Goal: Task Accomplishment & Management: Complete application form

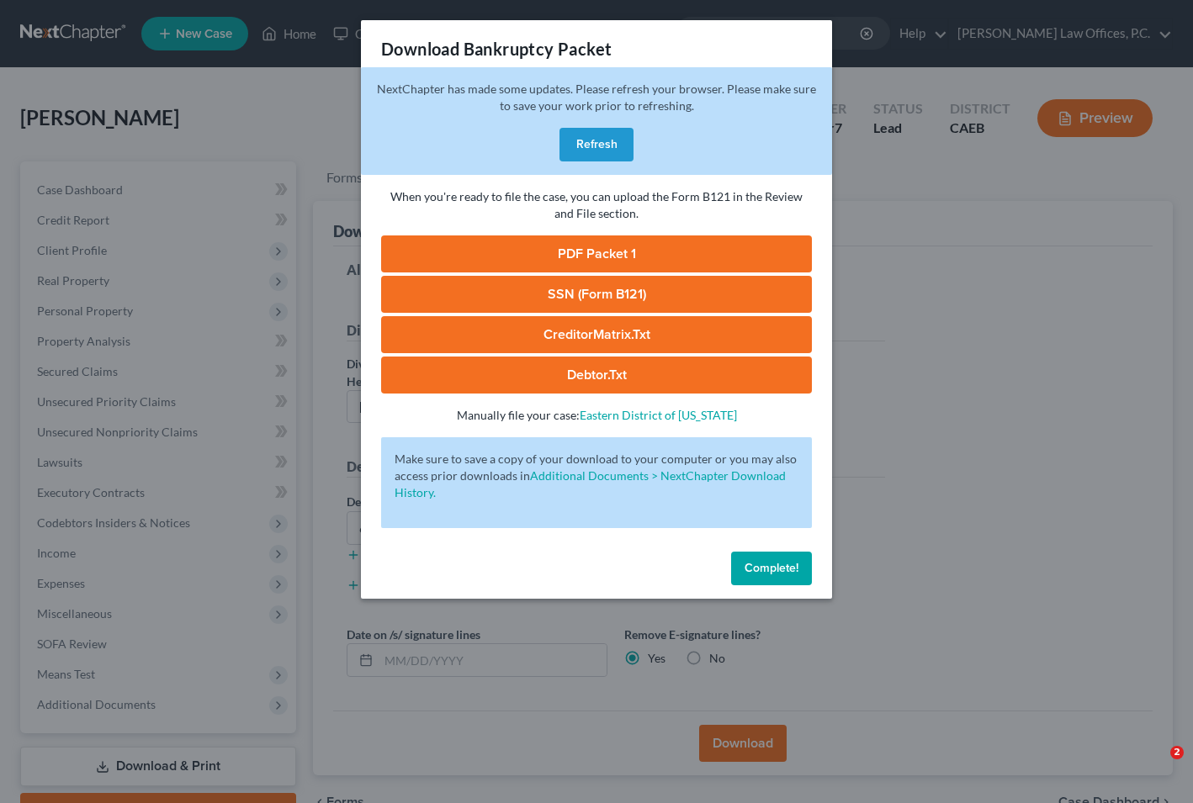
select select "2"
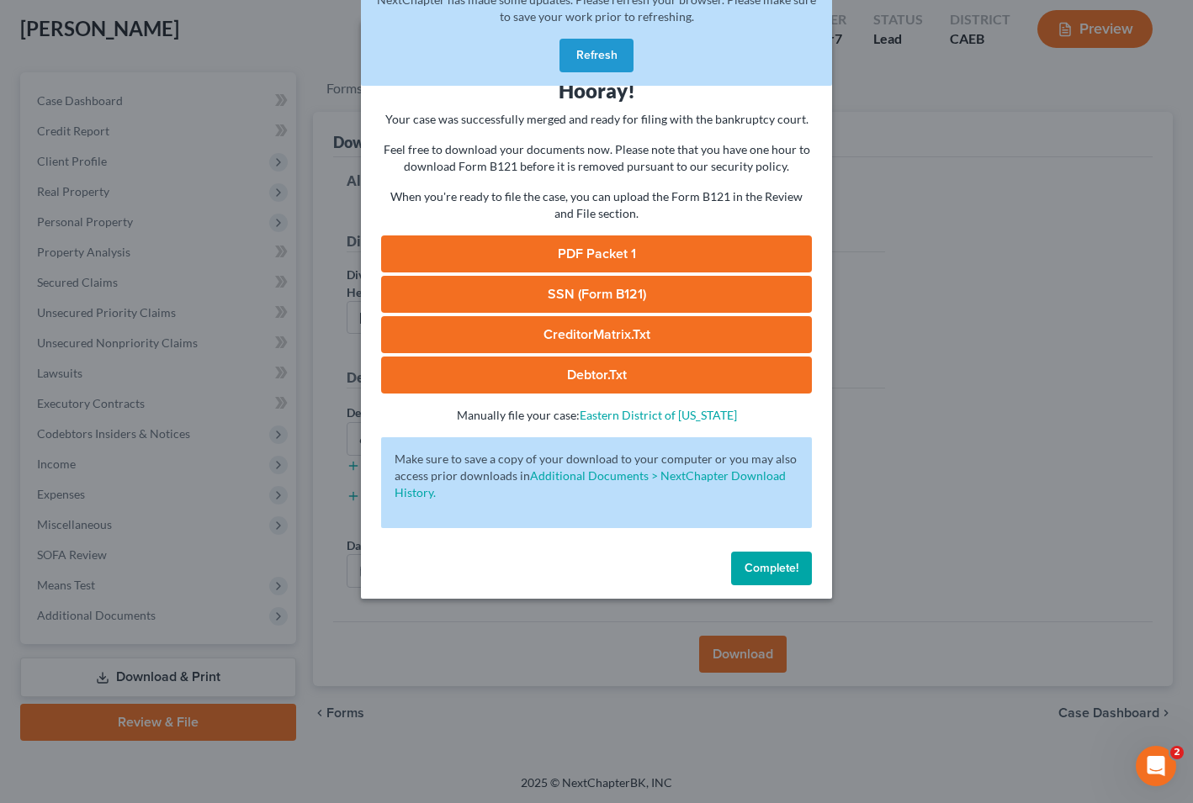
click at [596, 41] on button "Refresh" at bounding box center [596, 56] width 74 height 34
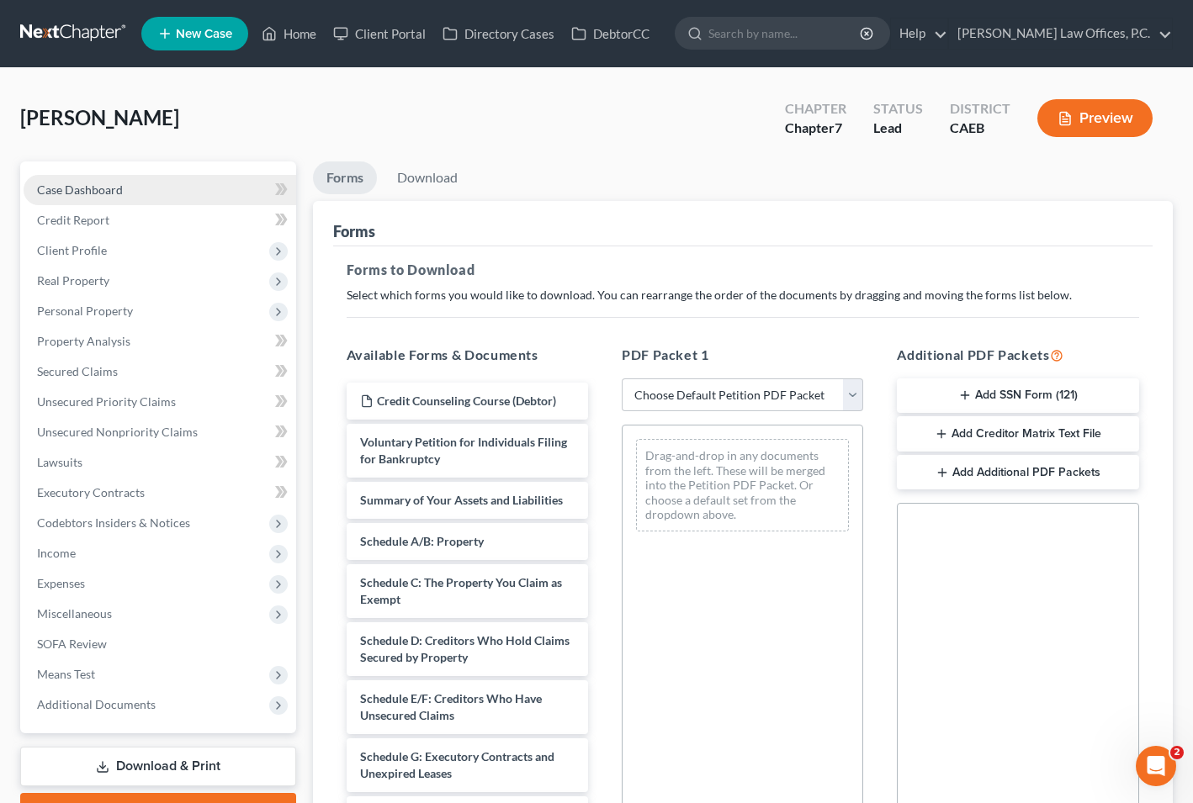
click at [160, 195] on link "Case Dashboard" at bounding box center [160, 190] width 273 height 30
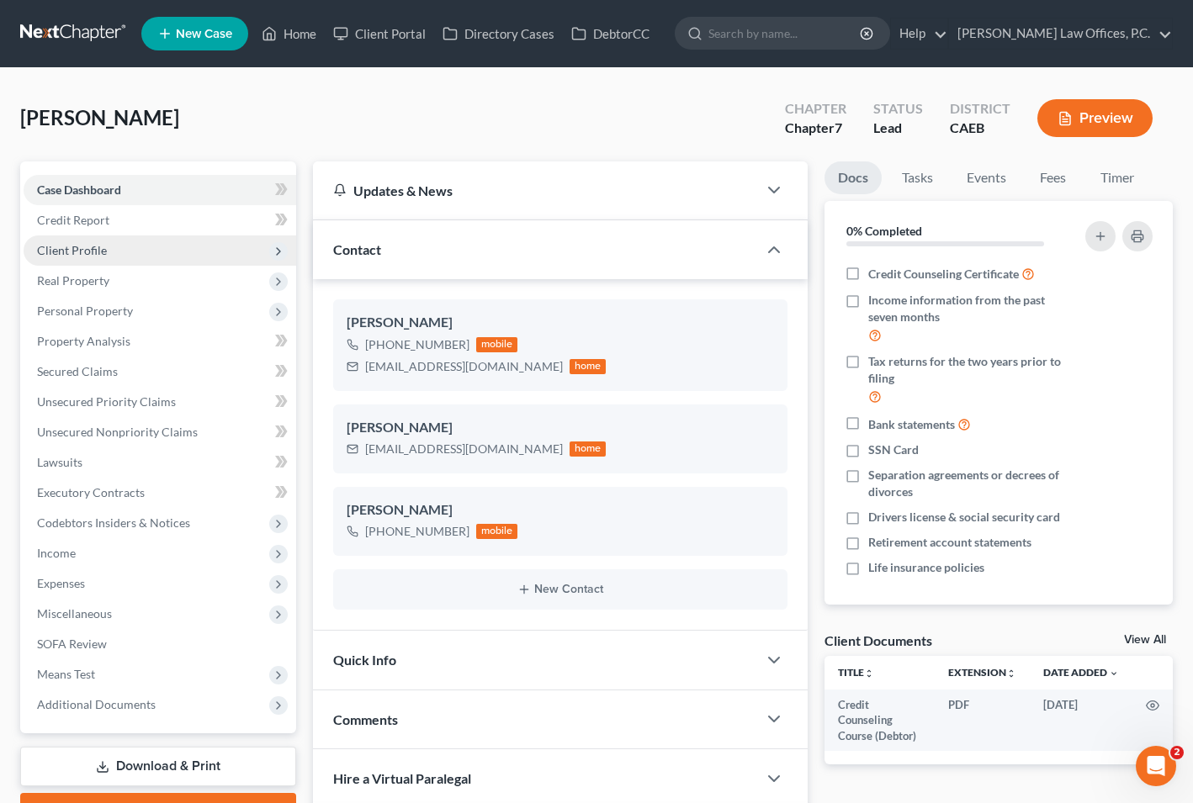
click at [154, 244] on span "Client Profile" at bounding box center [160, 251] width 273 height 30
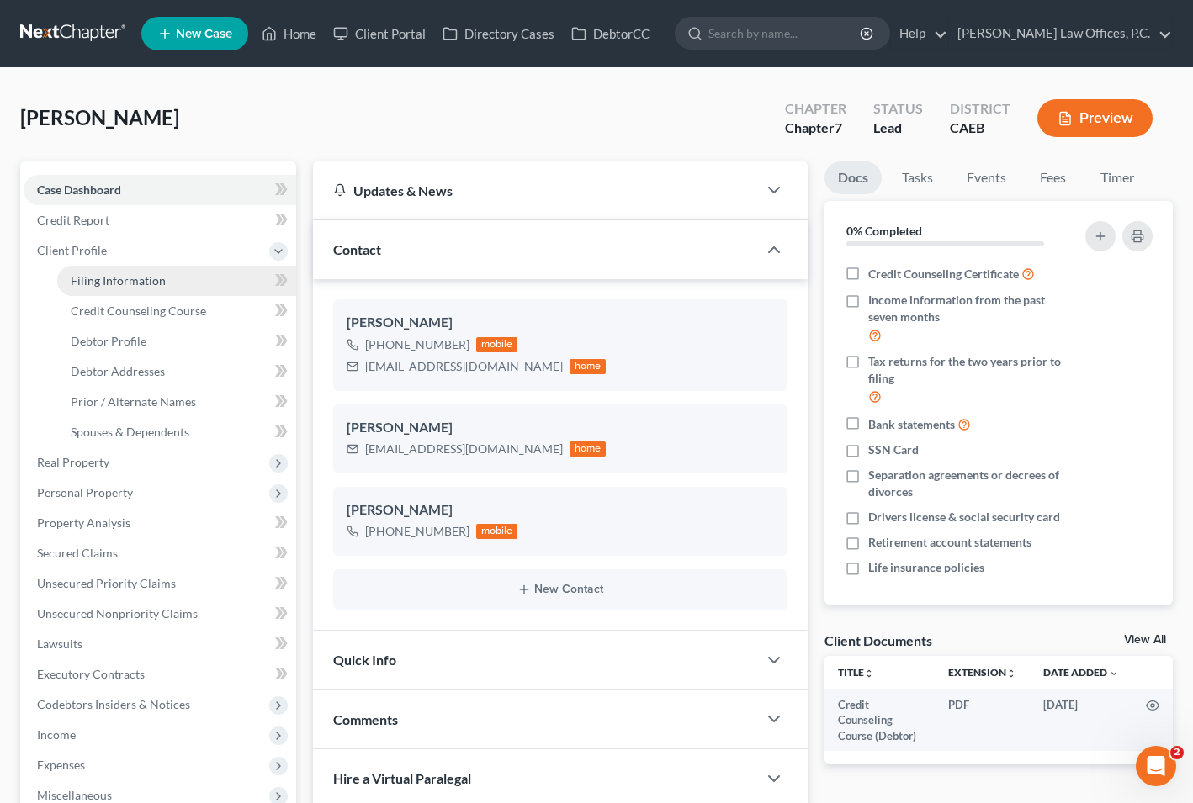
click at [155, 278] on span "Filing Information" at bounding box center [118, 280] width 95 height 14
select select "1"
select select "0"
select select "4"
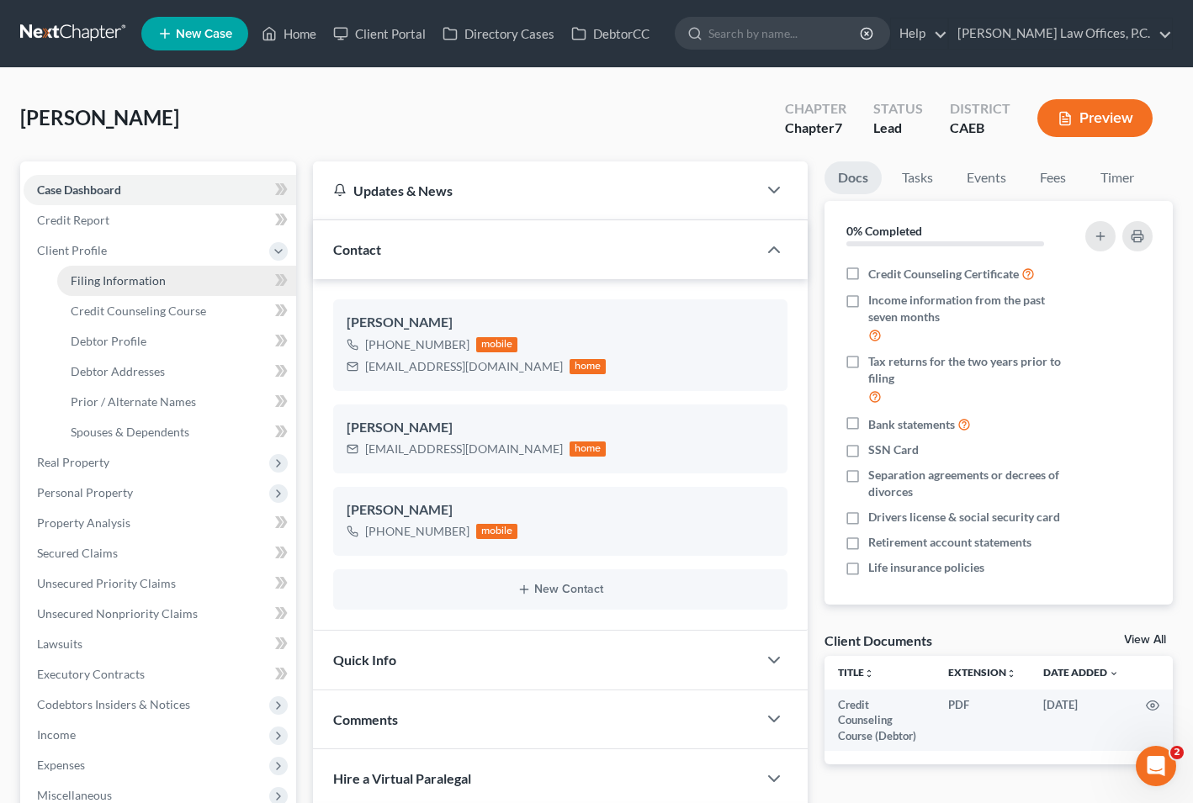
select select "1"
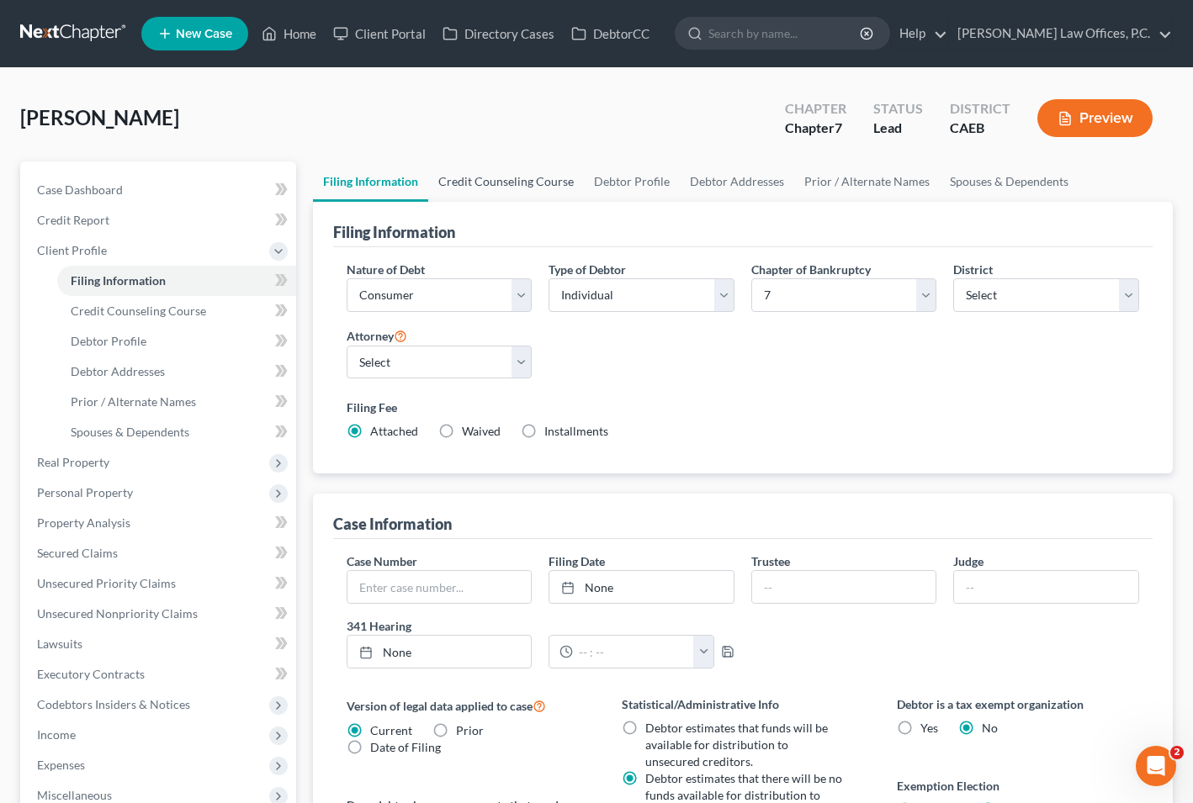
click at [488, 185] on link "Credit Counseling Course" at bounding box center [506, 182] width 156 height 40
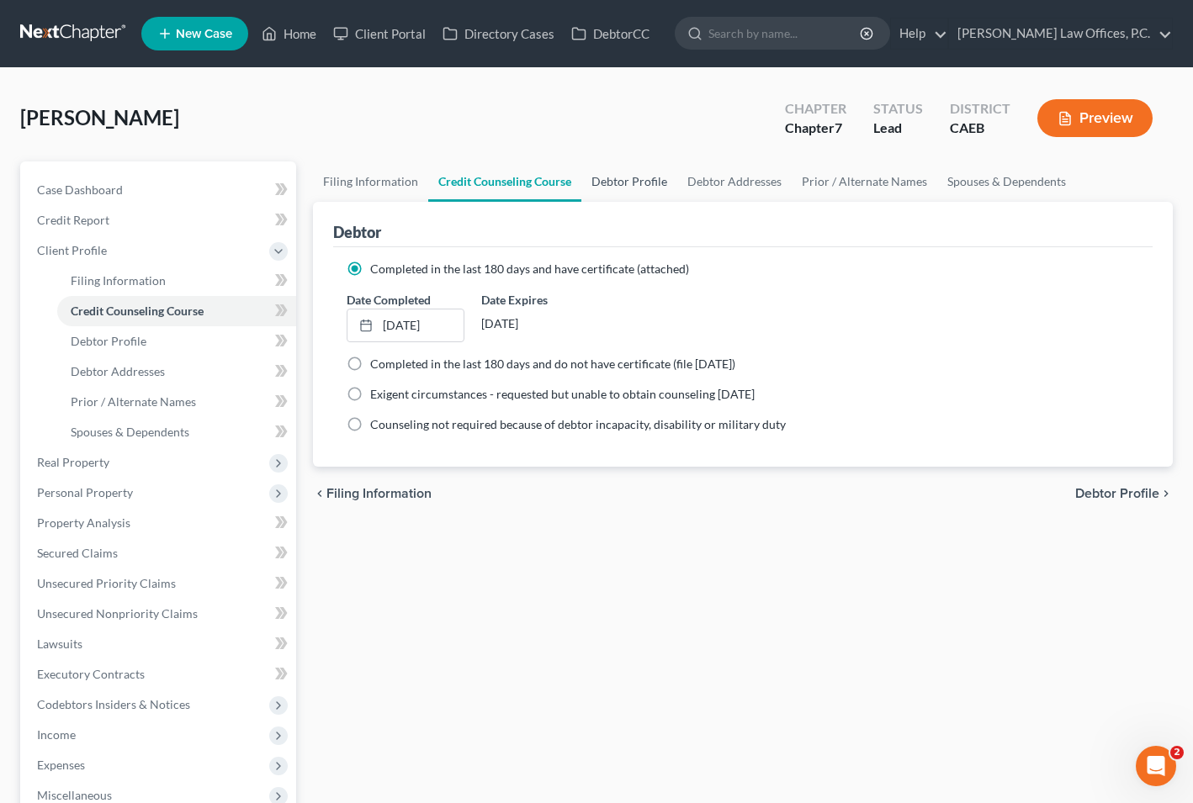
click at [617, 190] on link "Debtor Profile" at bounding box center [629, 182] width 96 height 40
select select "1"
select select "2"
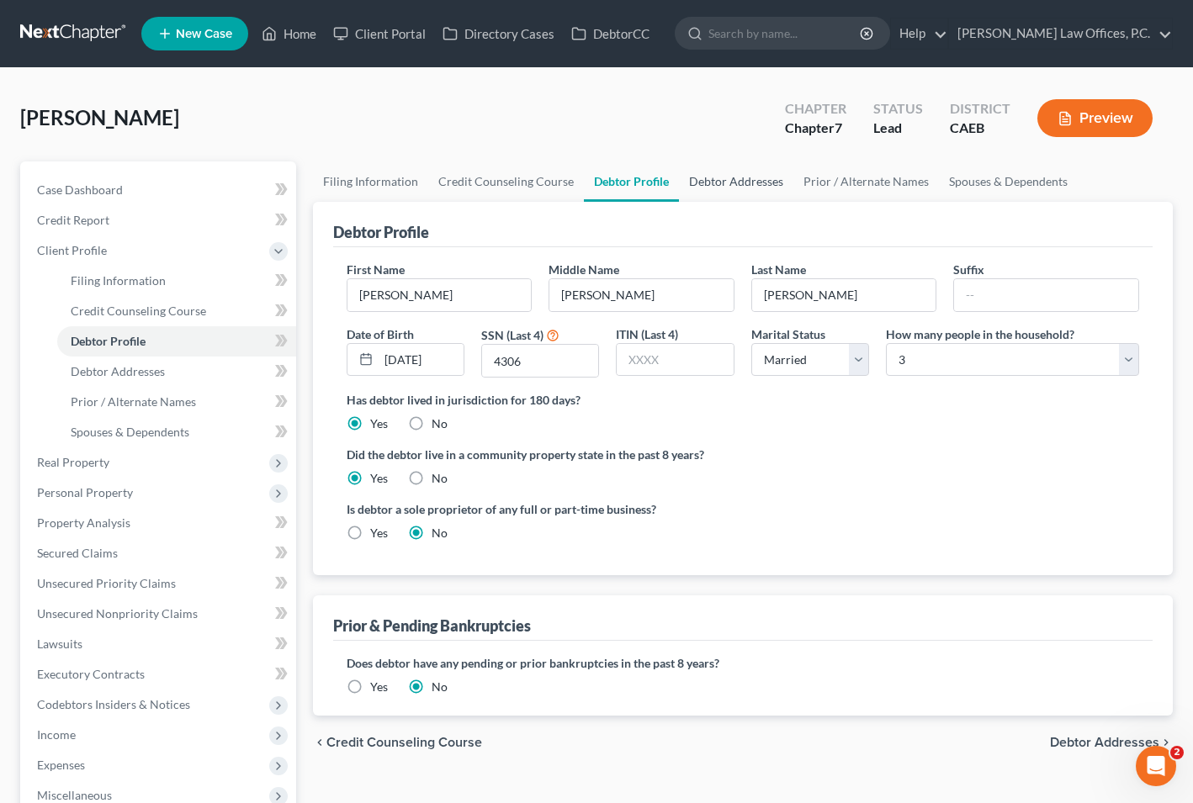
click at [730, 183] on link "Debtor Addresses" at bounding box center [736, 182] width 114 height 40
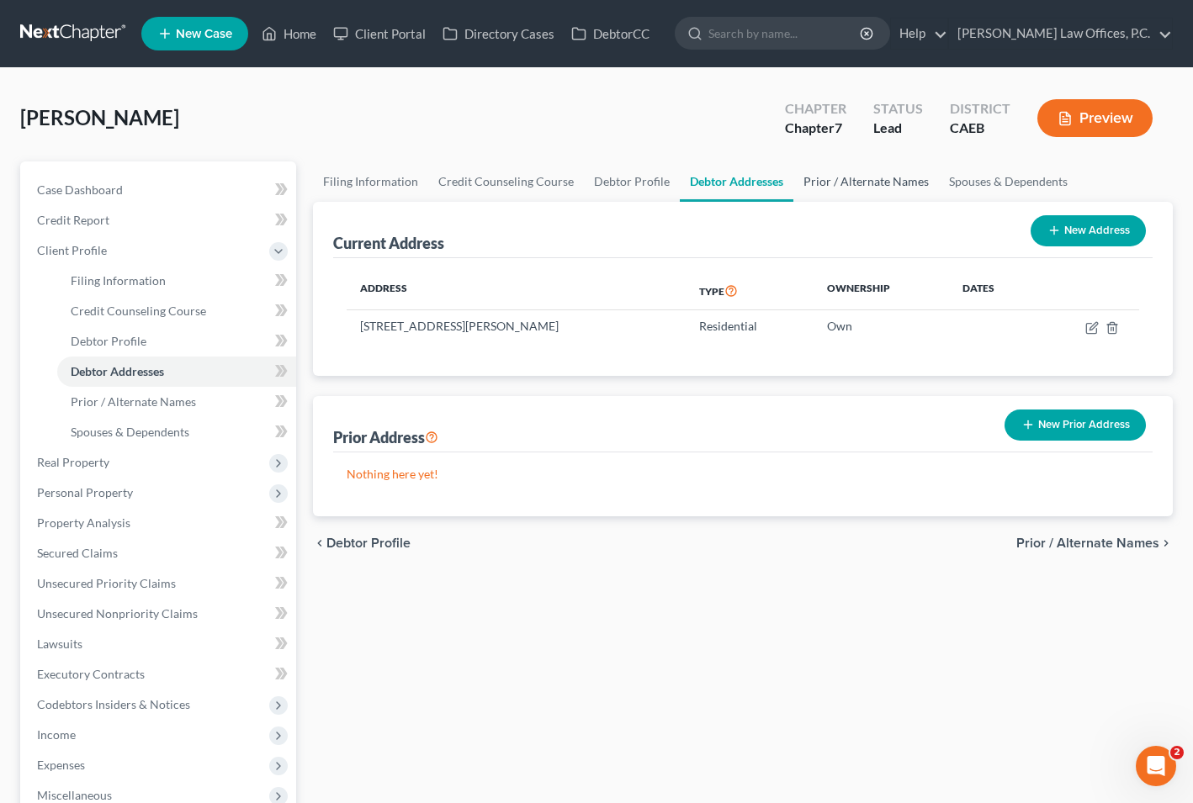
click at [837, 191] on link "Prior / Alternate Names" at bounding box center [866, 182] width 146 height 40
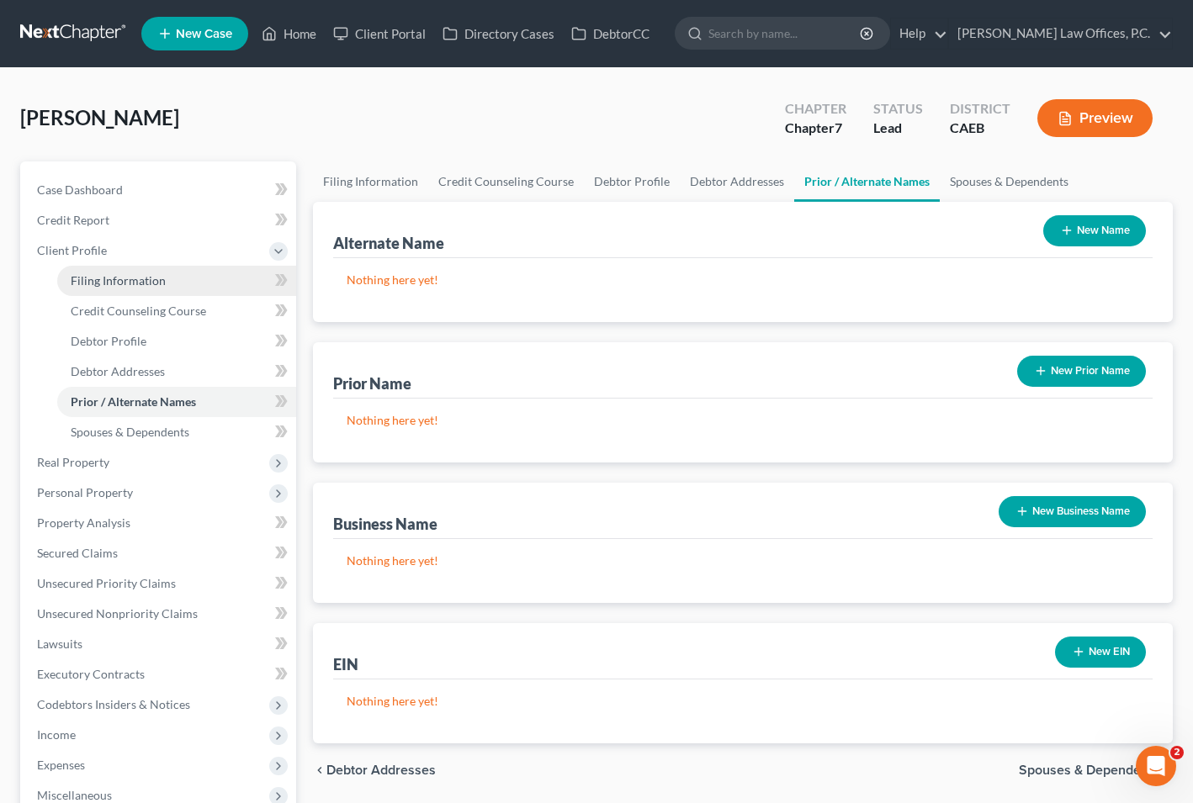
click at [133, 280] on span "Filing Information" at bounding box center [118, 280] width 95 height 14
select select "1"
select select "0"
select select "8"
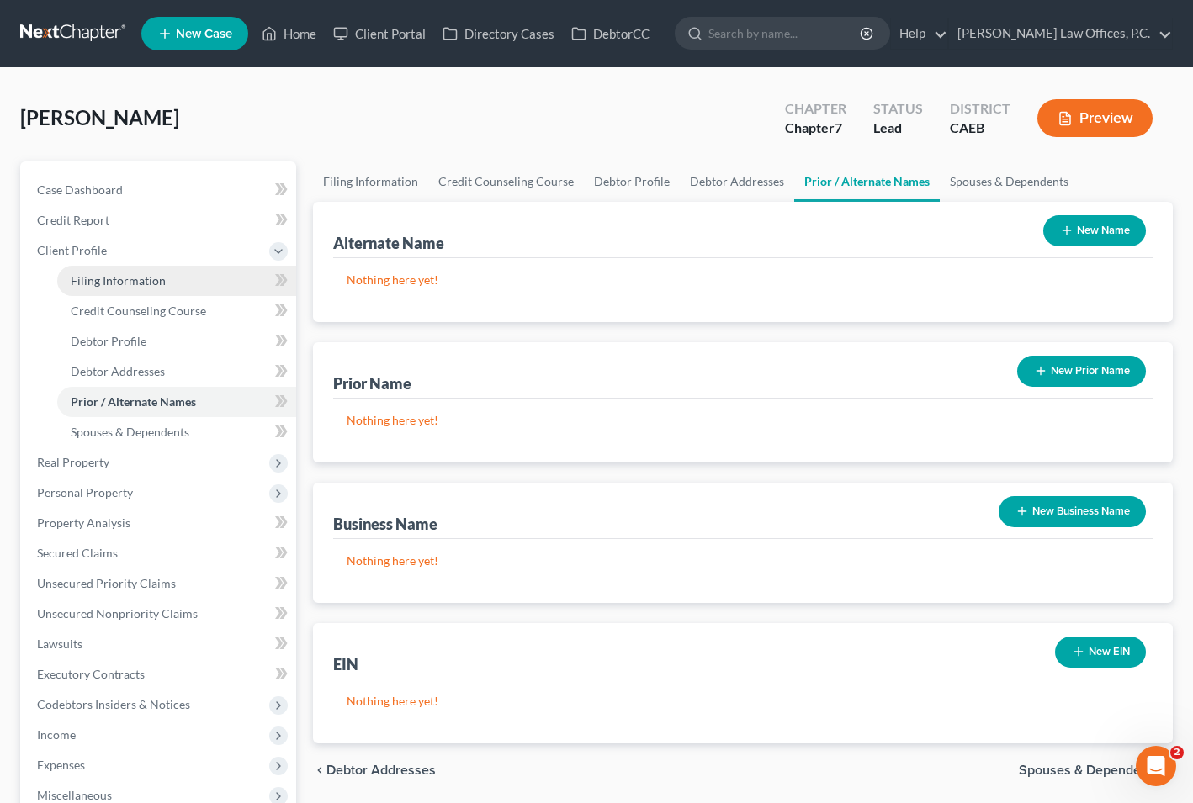
select select "1"
select select "4"
select select "1"
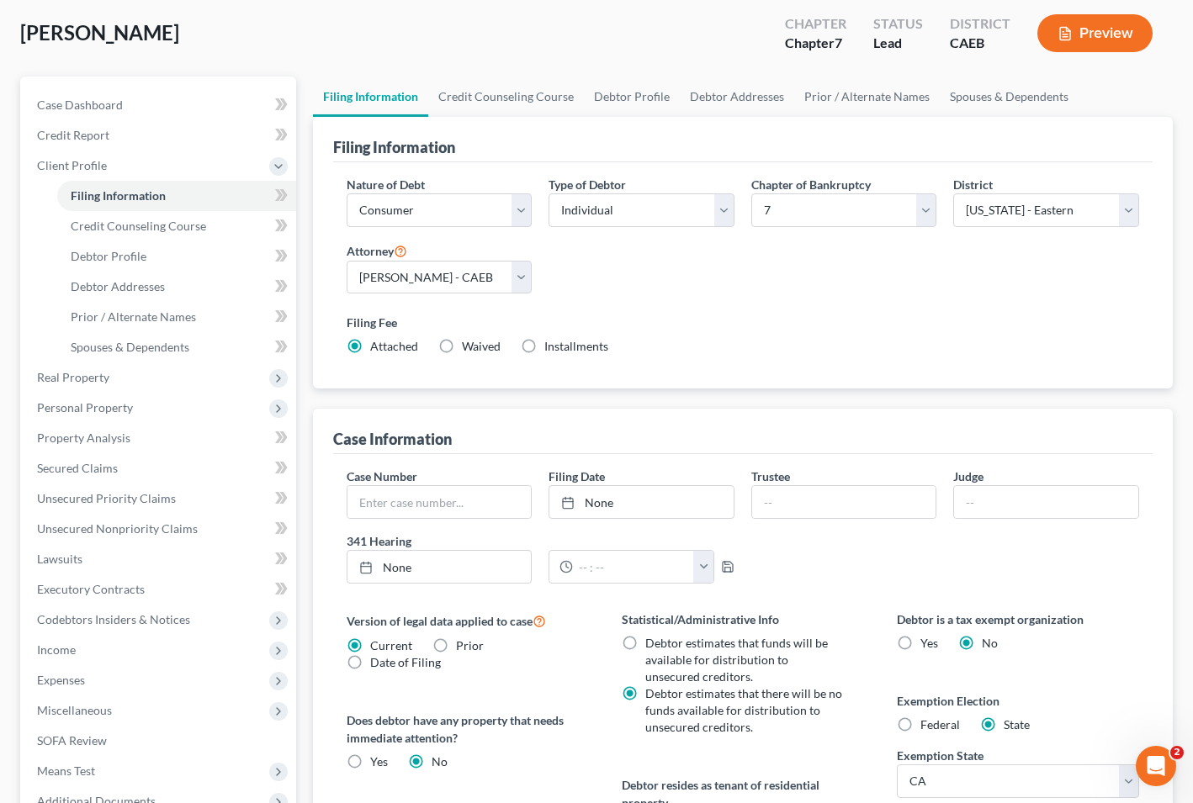
scroll to position [90, 0]
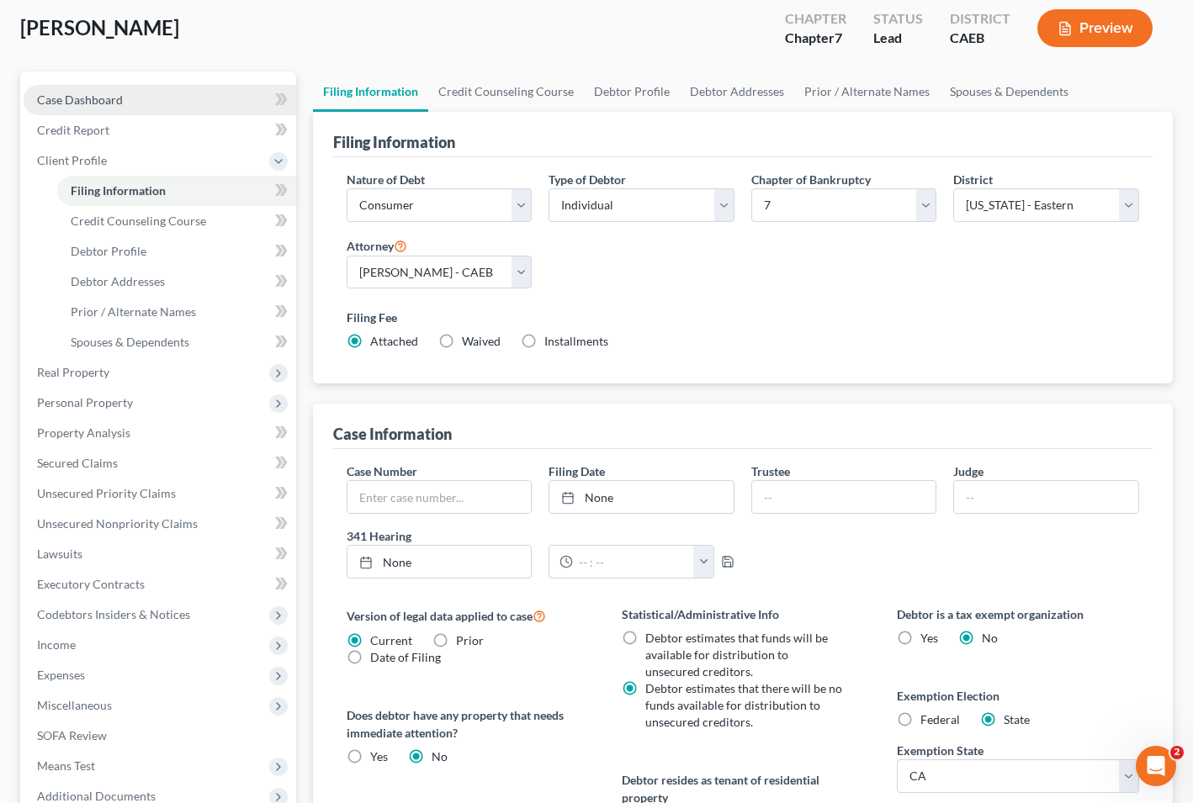
click at [131, 88] on link "Case Dashboard" at bounding box center [160, 100] width 273 height 30
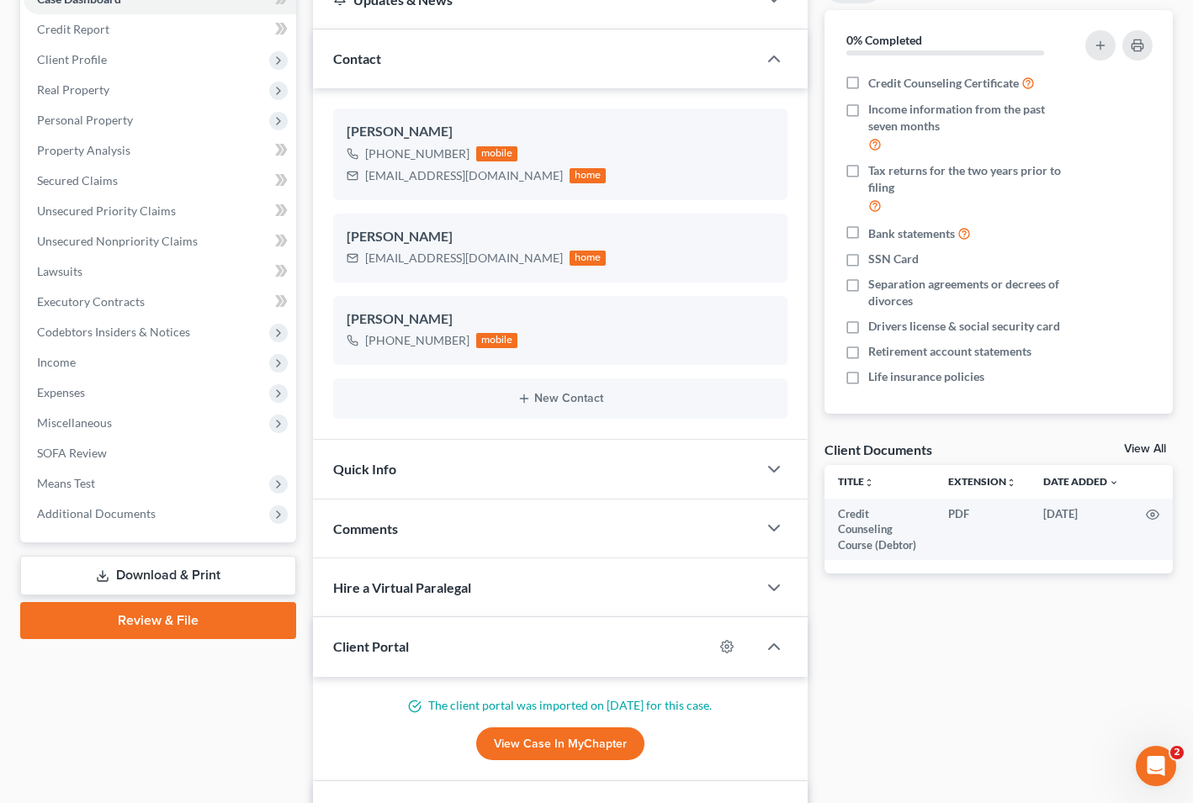
scroll to position [78, 0]
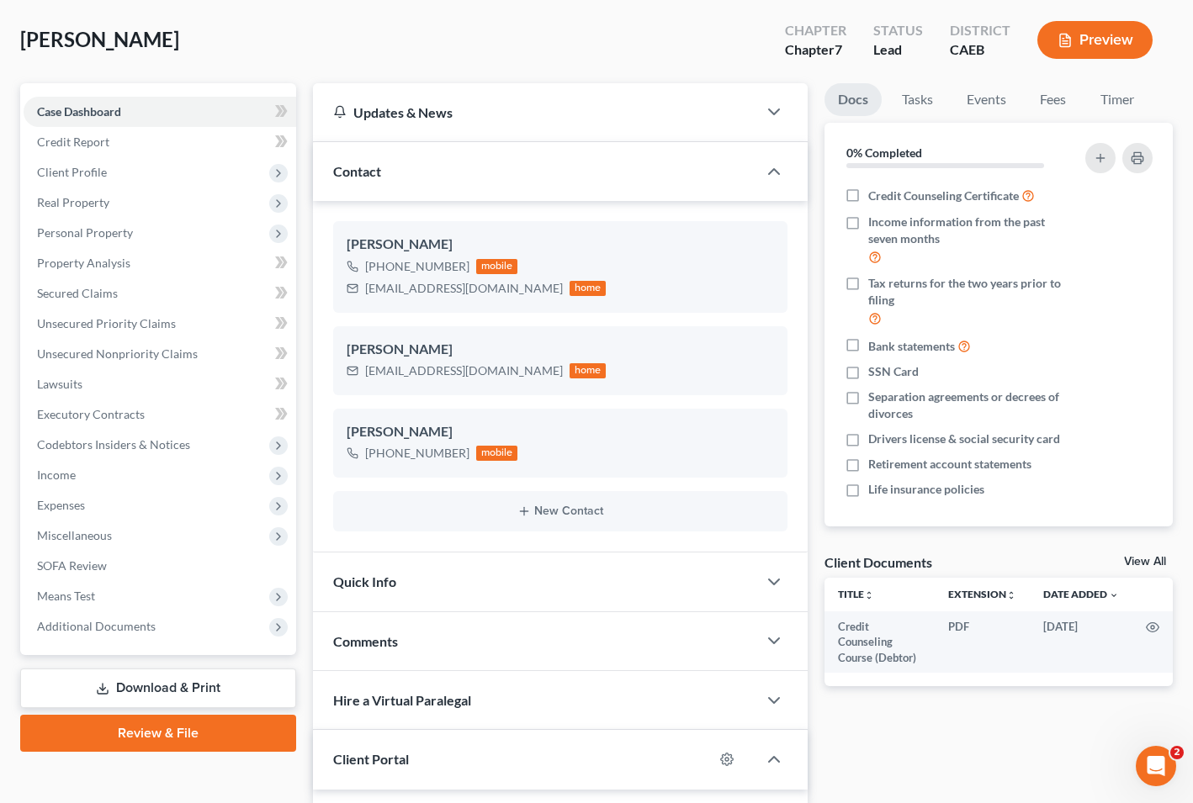
click at [63, 36] on span "[PERSON_NAME]" at bounding box center [99, 39] width 159 height 24
copy span "[PERSON_NAME]"
click at [194, 522] on span "Miscellaneous" at bounding box center [160, 536] width 273 height 30
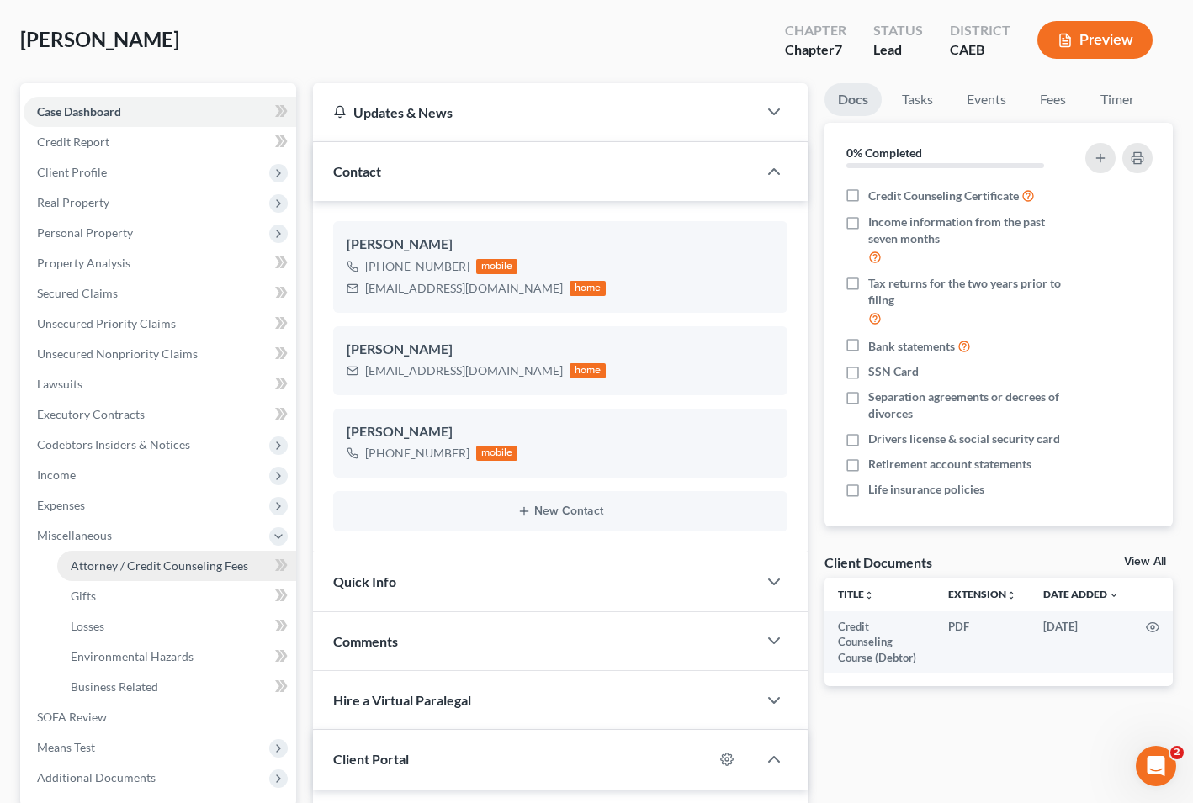
click at [194, 559] on span "Attorney / Credit Counseling Fees" at bounding box center [159, 566] width 177 height 14
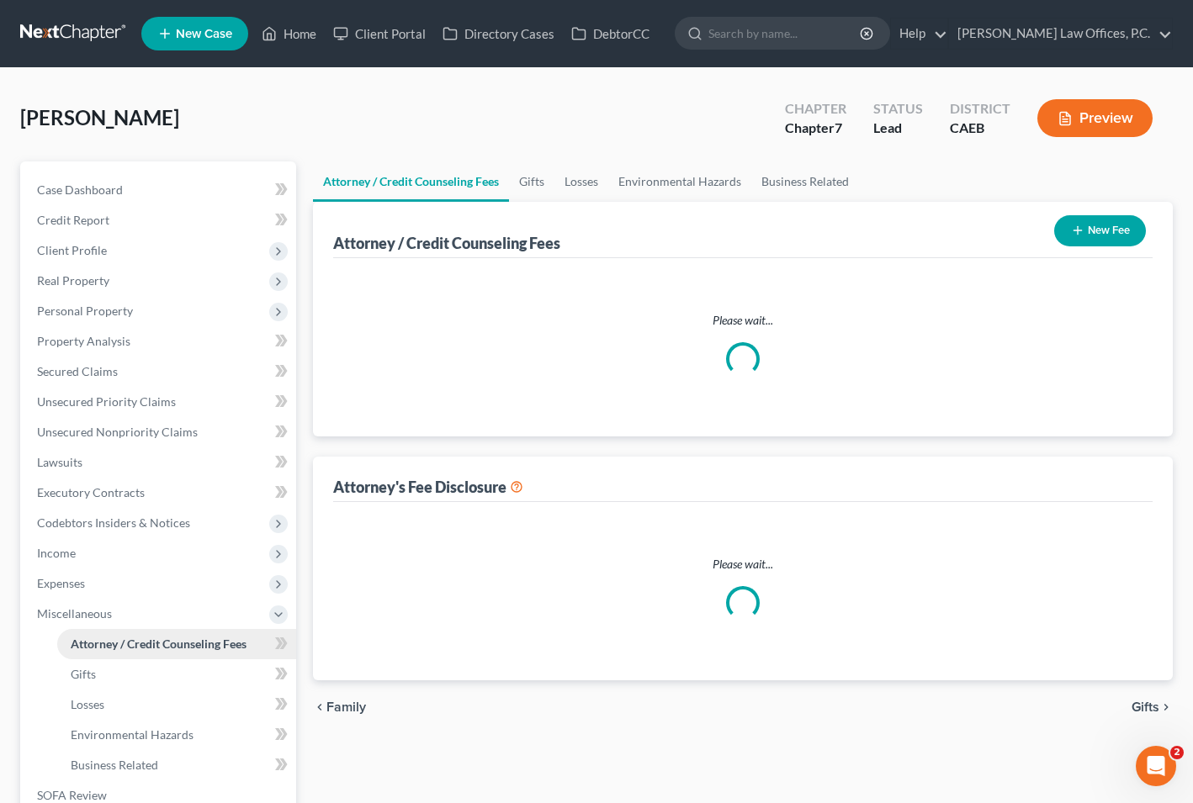
select select "1"
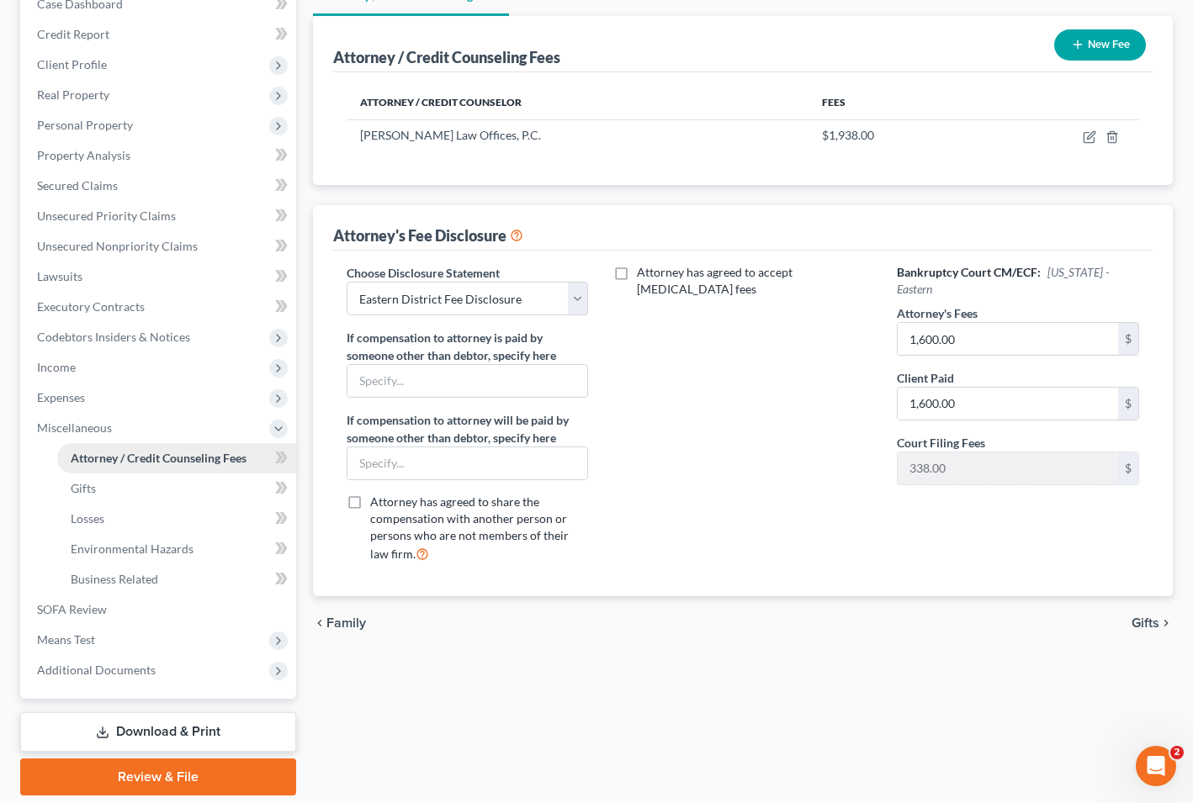
scroll to position [241, 0]
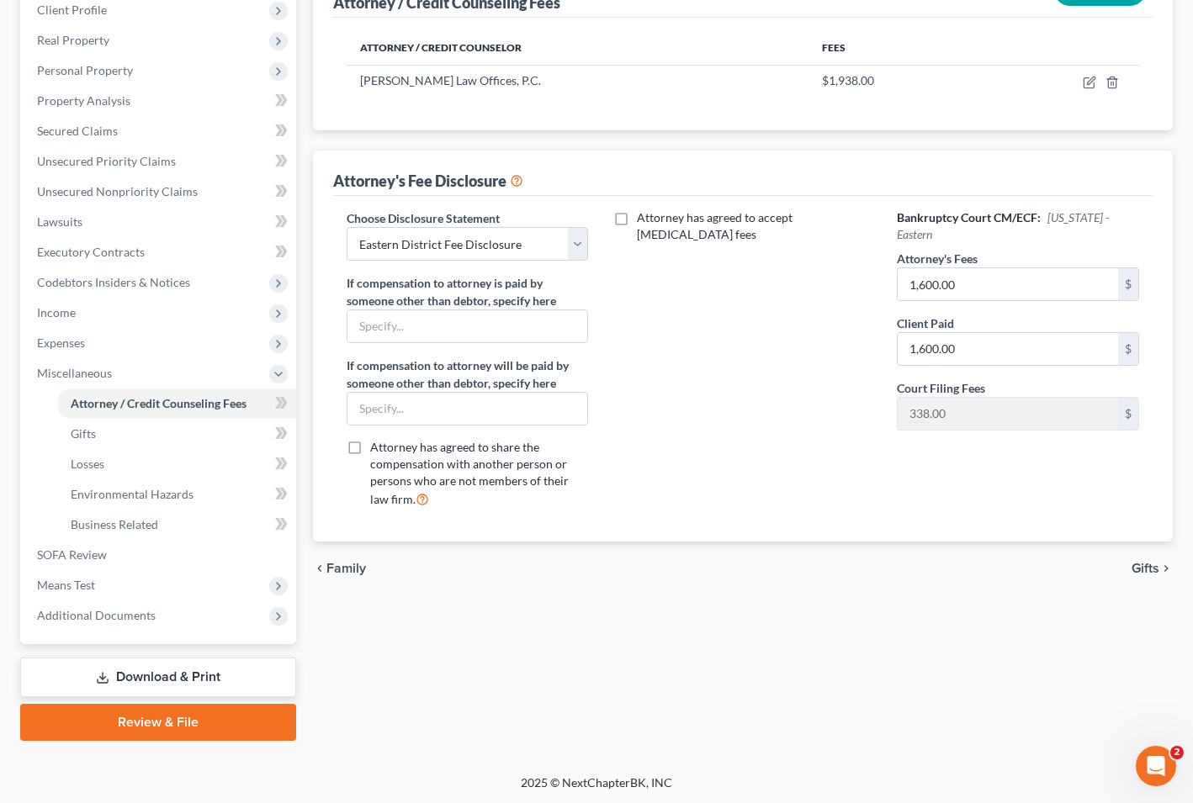
click at [199, 729] on link "Review & File" at bounding box center [158, 722] width 276 height 37
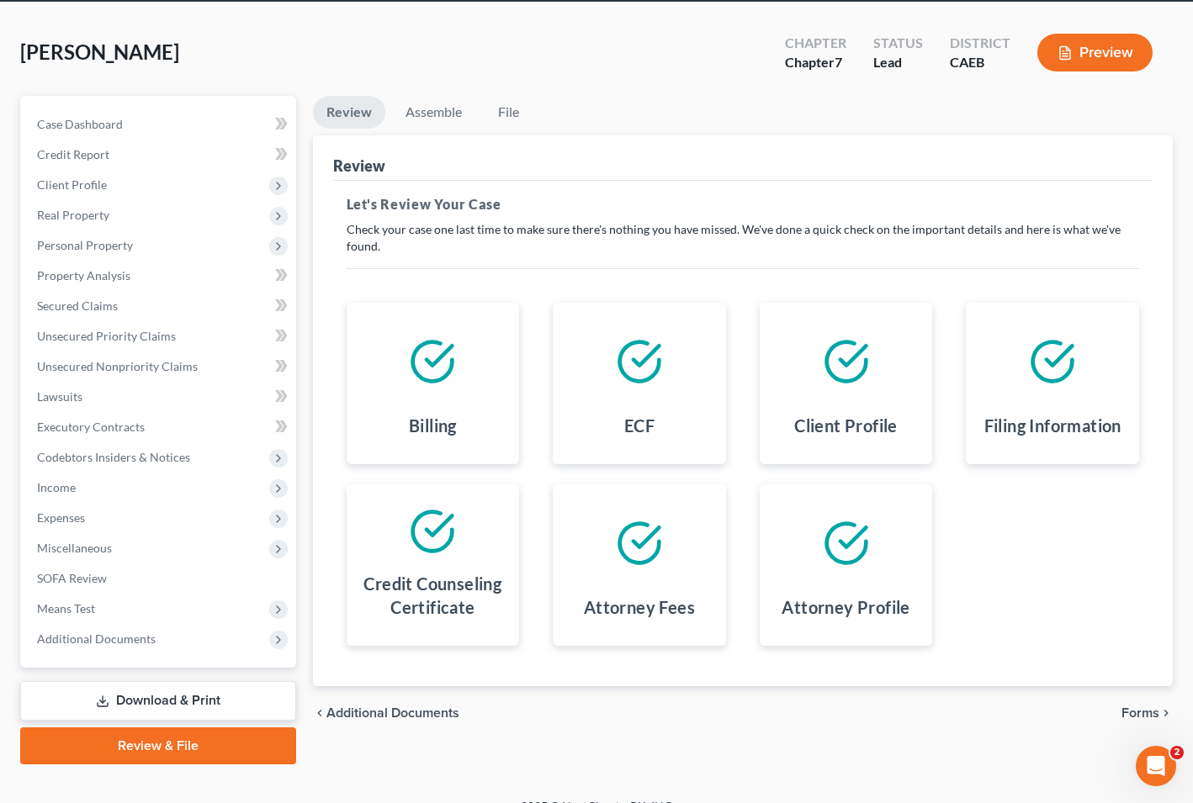
scroll to position [89, 0]
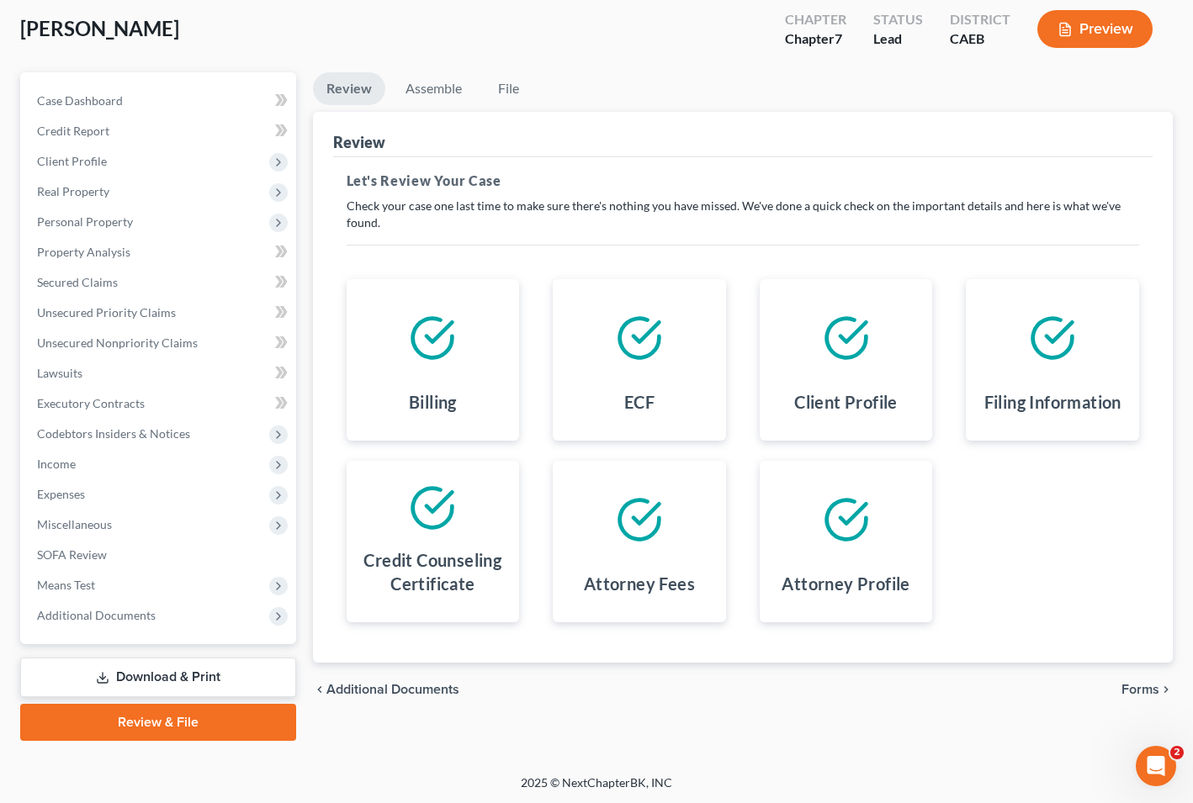
click at [1138, 685] on span "Forms" at bounding box center [1140, 689] width 38 height 13
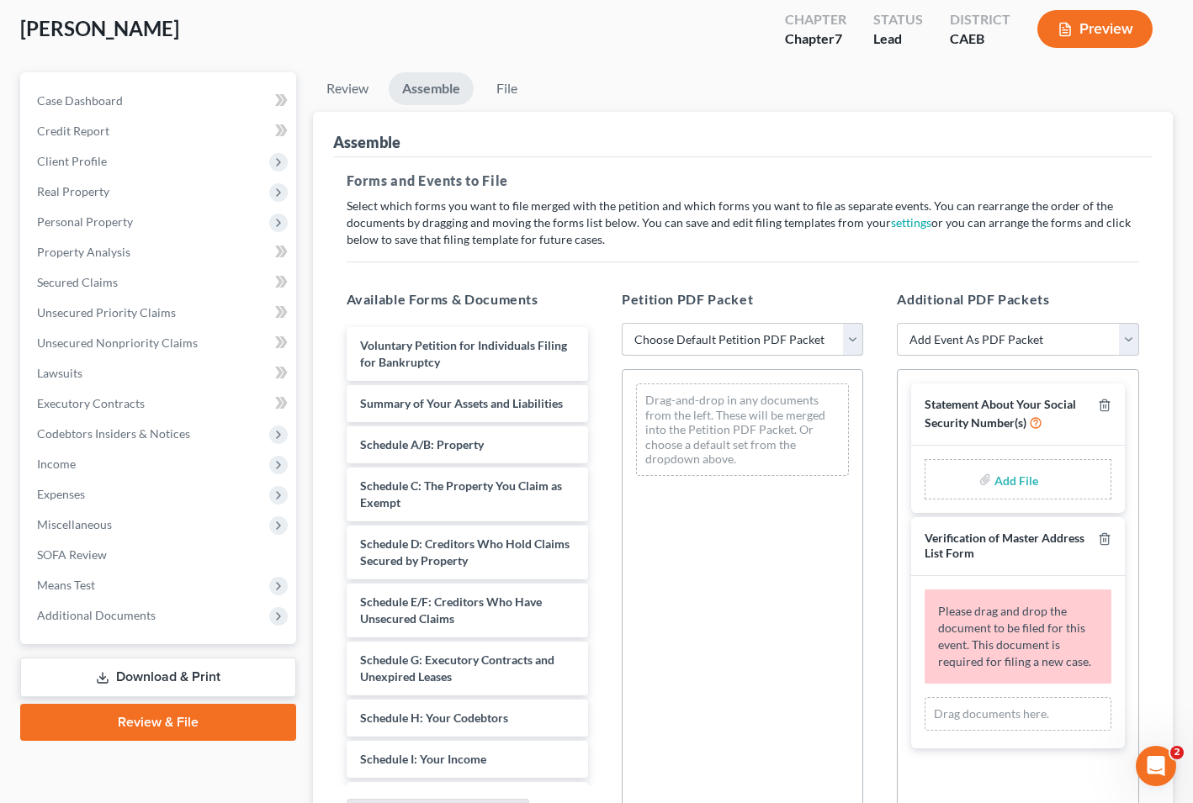
click at [797, 346] on select "Choose Default Petition PDF Packet Complete Bankruptcy Petition (all forms and …" at bounding box center [742, 340] width 241 height 34
select select "0"
click at [622, 323] on select "Choose Default Petition PDF Packet Complete Bankruptcy Petition (all forms and …" at bounding box center [742, 340] width 241 height 34
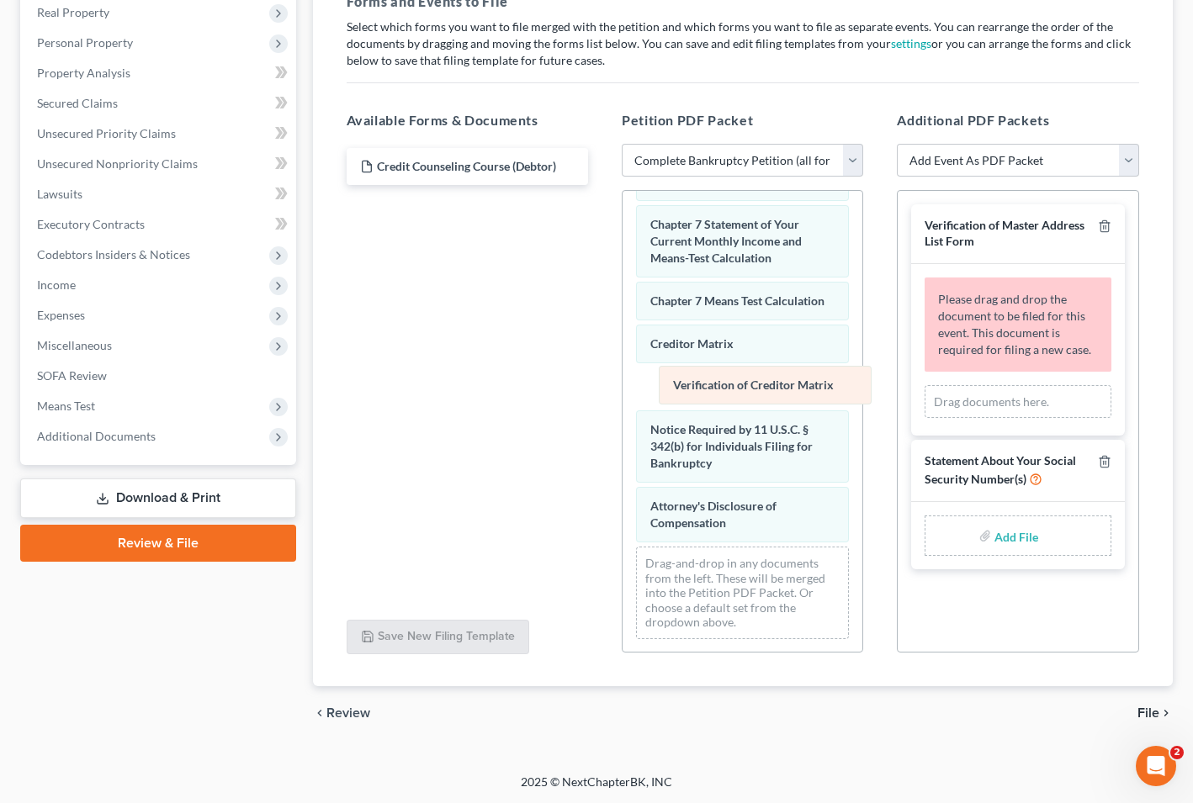
scroll to position [682, 0]
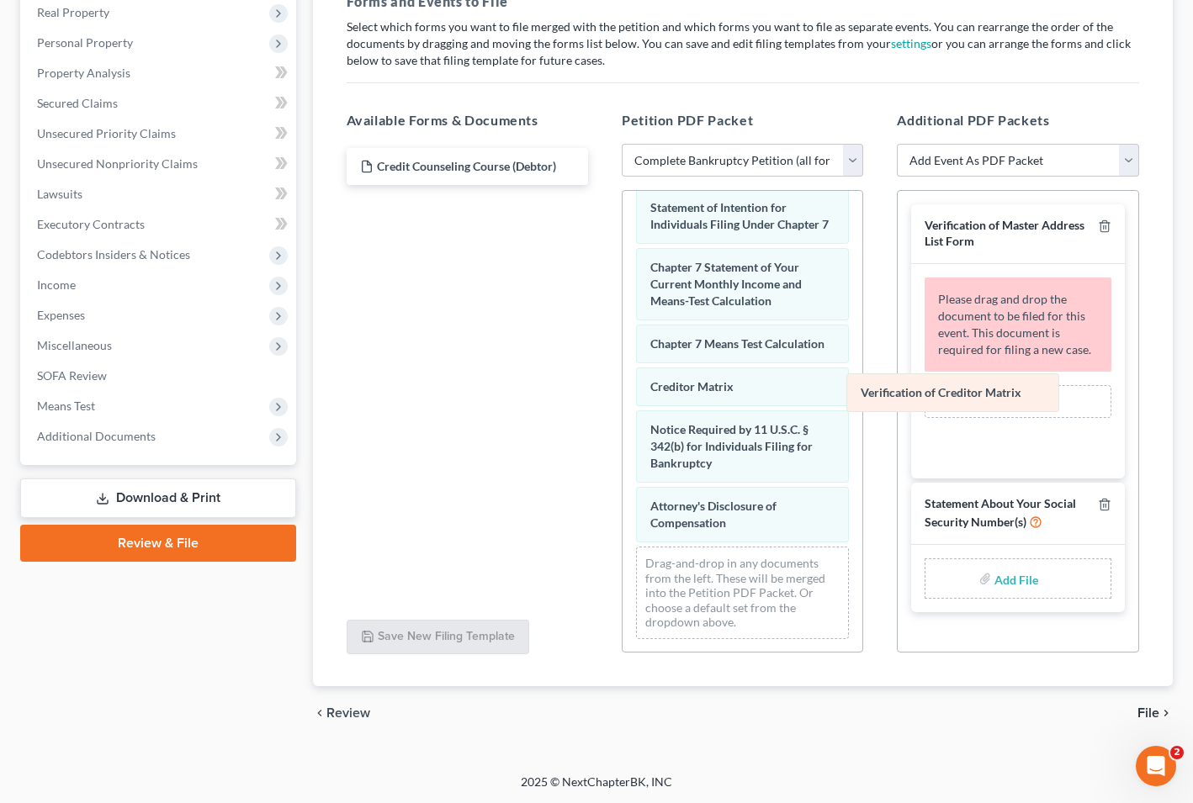
drag, startPoint x: 761, startPoint y: 376, endPoint x: 975, endPoint y: 384, distance: 213.8
click at [862, 384] on div "Verification of Creditor Matrix Voluntary Petition for Individuals Filing for B…" at bounding box center [742, 81] width 240 height 1144
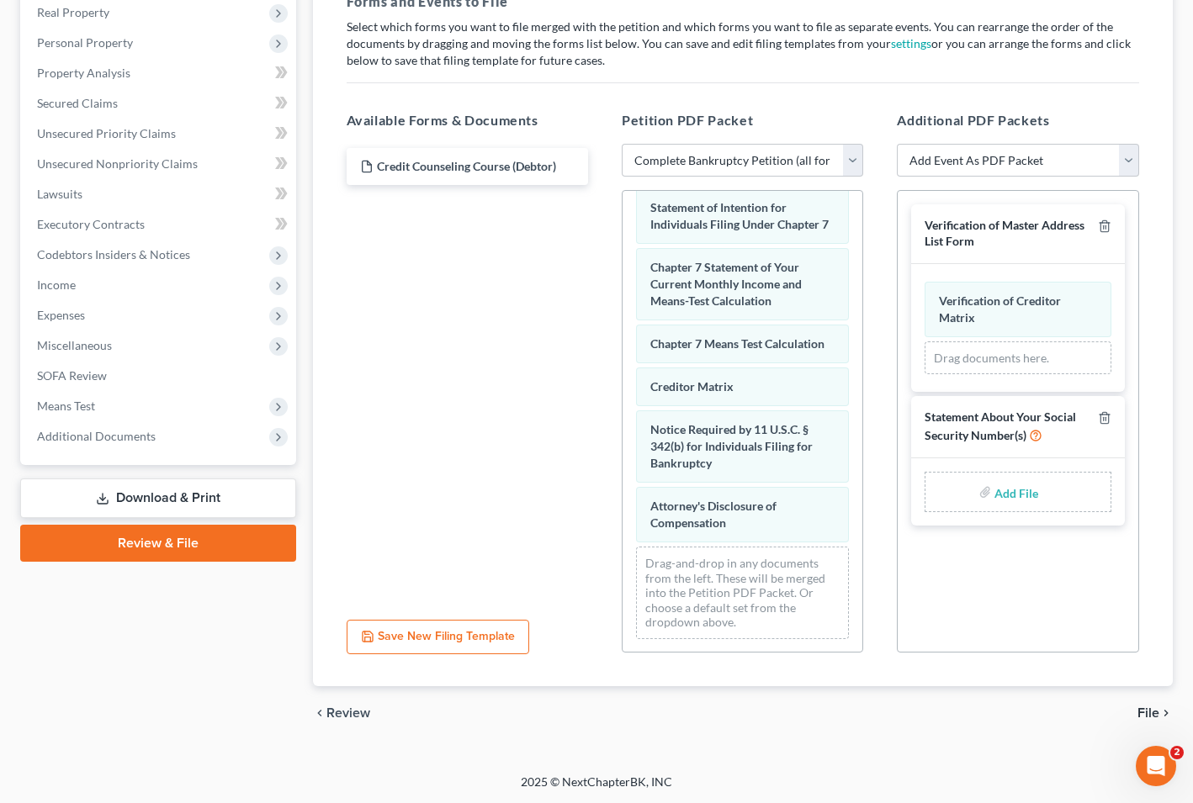
click at [1017, 495] on input "file" at bounding box center [1014, 492] width 40 height 30
type input "C:\fakepath\SSN STMT.pdf"
click at [1147, 708] on span "File" at bounding box center [1148, 713] width 22 height 13
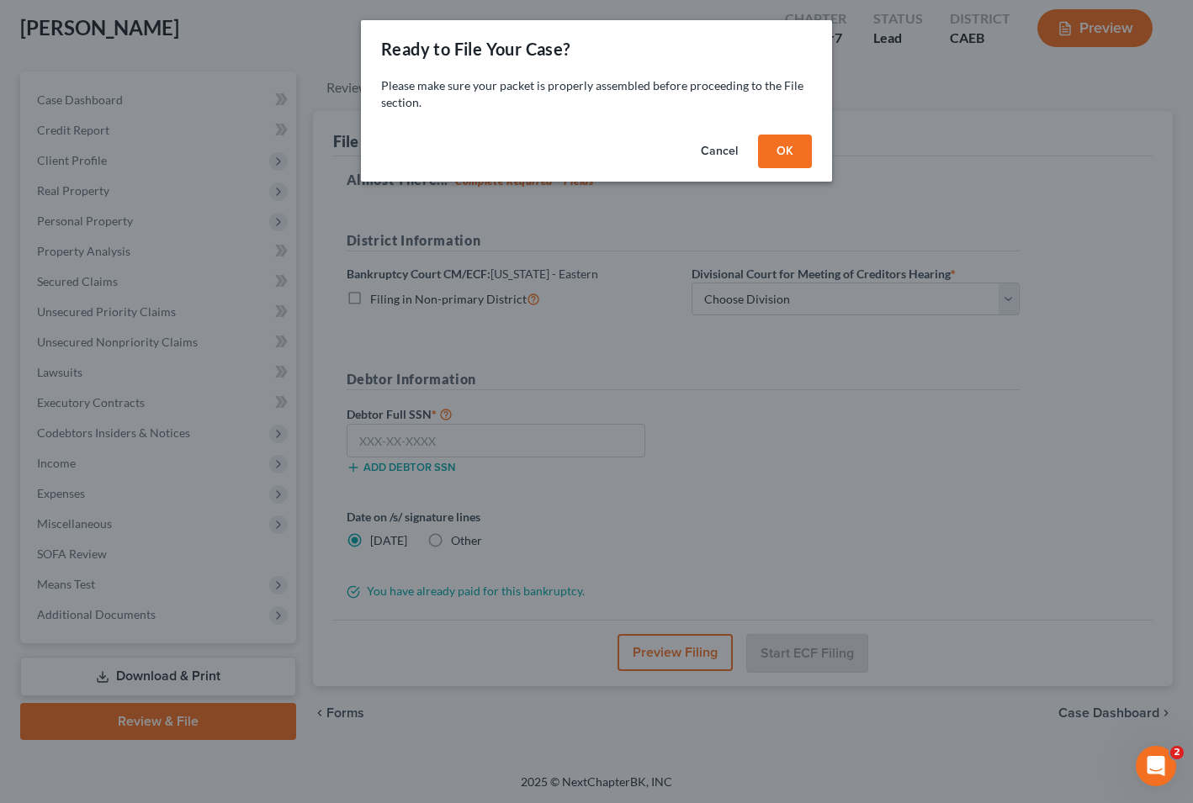
click at [782, 149] on button "OK" at bounding box center [785, 152] width 54 height 34
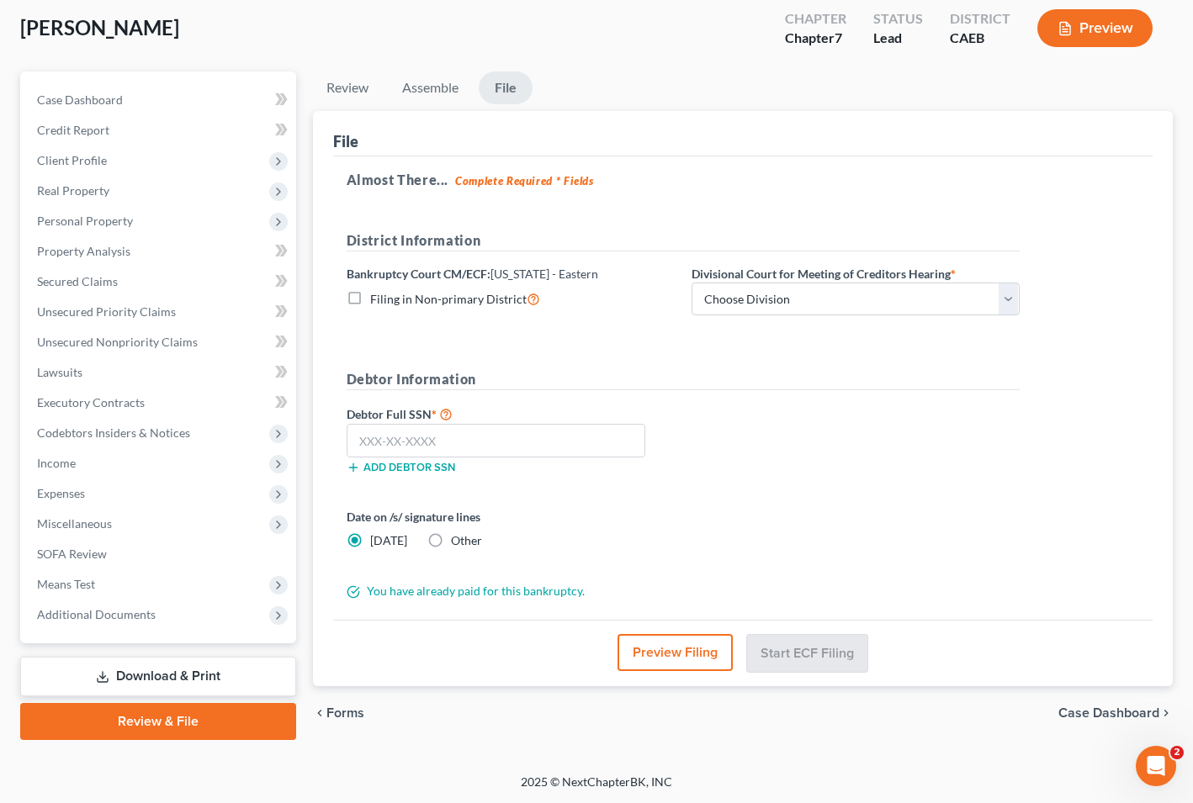
click at [482, 302] on span "Filing in Non-primary District" at bounding box center [448, 299] width 156 height 14
click at [388, 300] on input "Filing in Non-primary District" at bounding box center [382, 294] width 11 height 11
checkbox input "true"
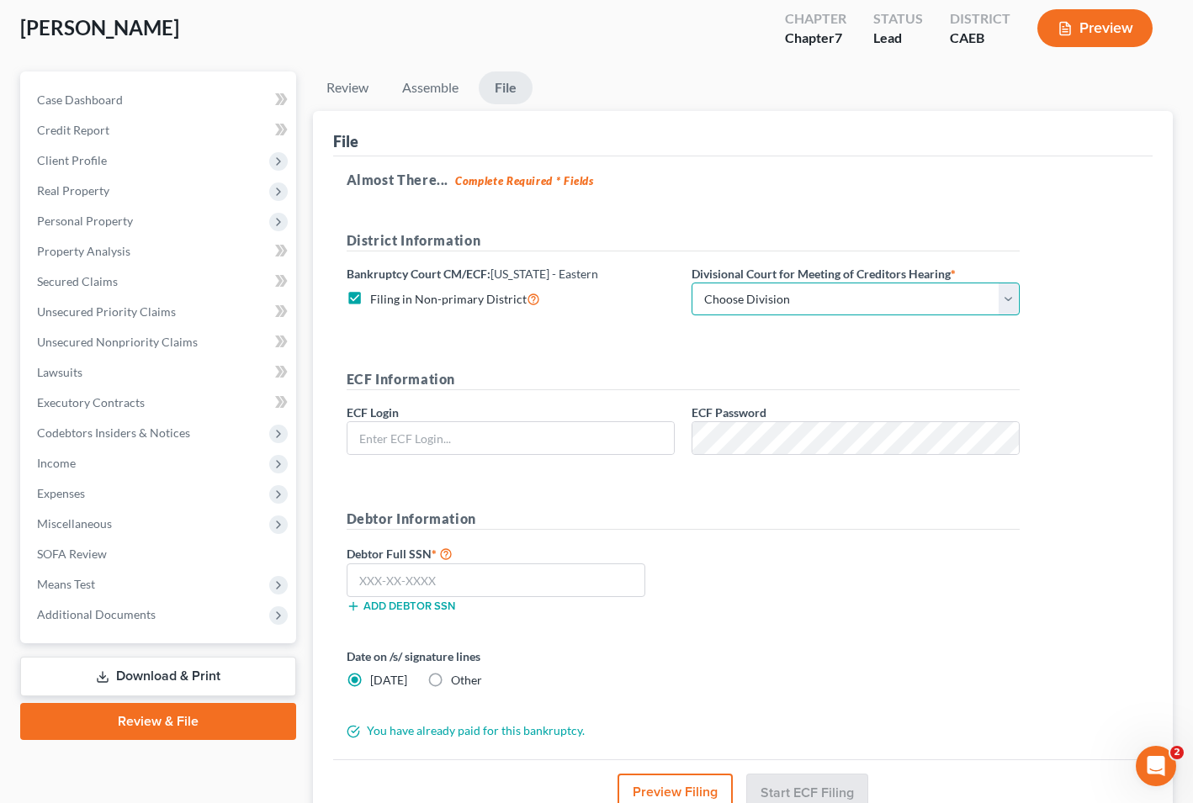
click at [753, 295] on select "Choose Division Fresno Modesto [GEOGRAPHIC_DATA]" at bounding box center [855, 300] width 328 height 34
select select "2"
click at [691, 283] on select "Choose Division Fresno Modesto [GEOGRAPHIC_DATA]" at bounding box center [855, 300] width 328 height 34
click at [595, 421] on div at bounding box center [511, 438] width 328 height 34
click at [573, 436] on input "text" at bounding box center [510, 438] width 326 height 32
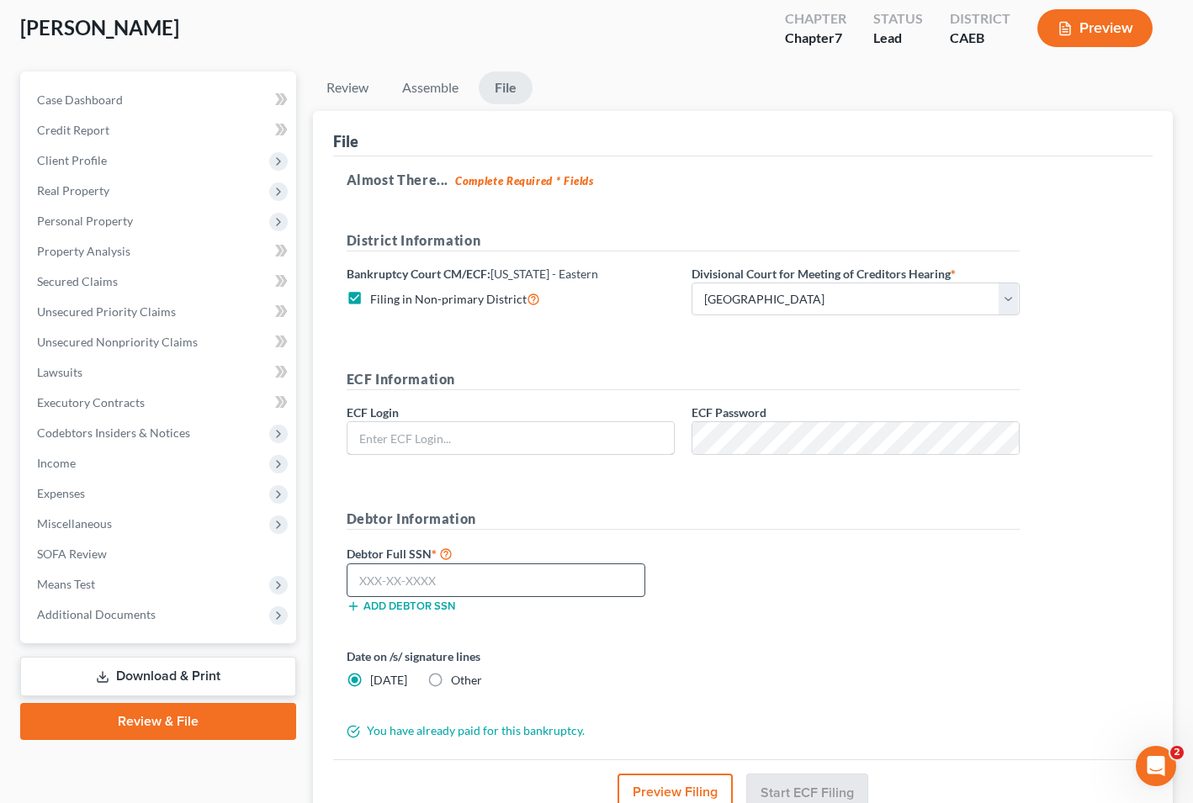
type input "rkeenan"
click at [536, 571] on input "text" at bounding box center [496, 581] width 299 height 34
paste input "text"
paste input "618-03-4306"
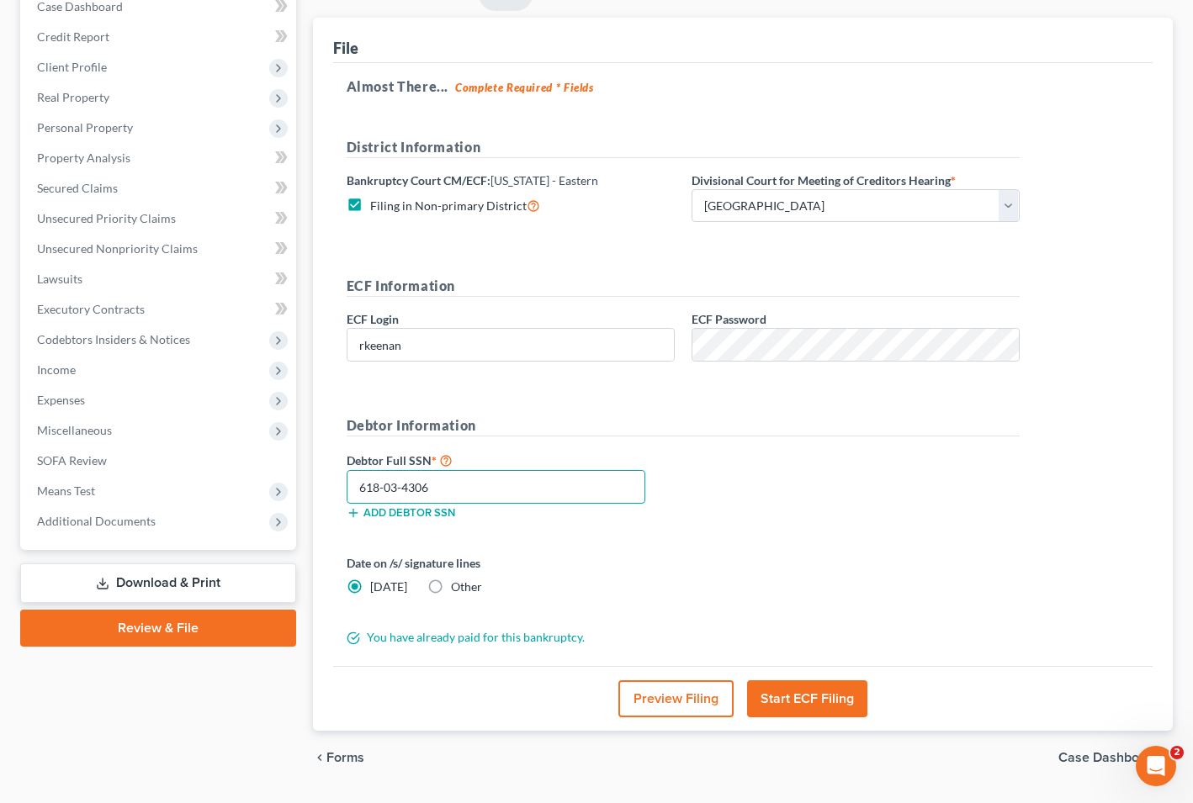
scroll to position [228, 0]
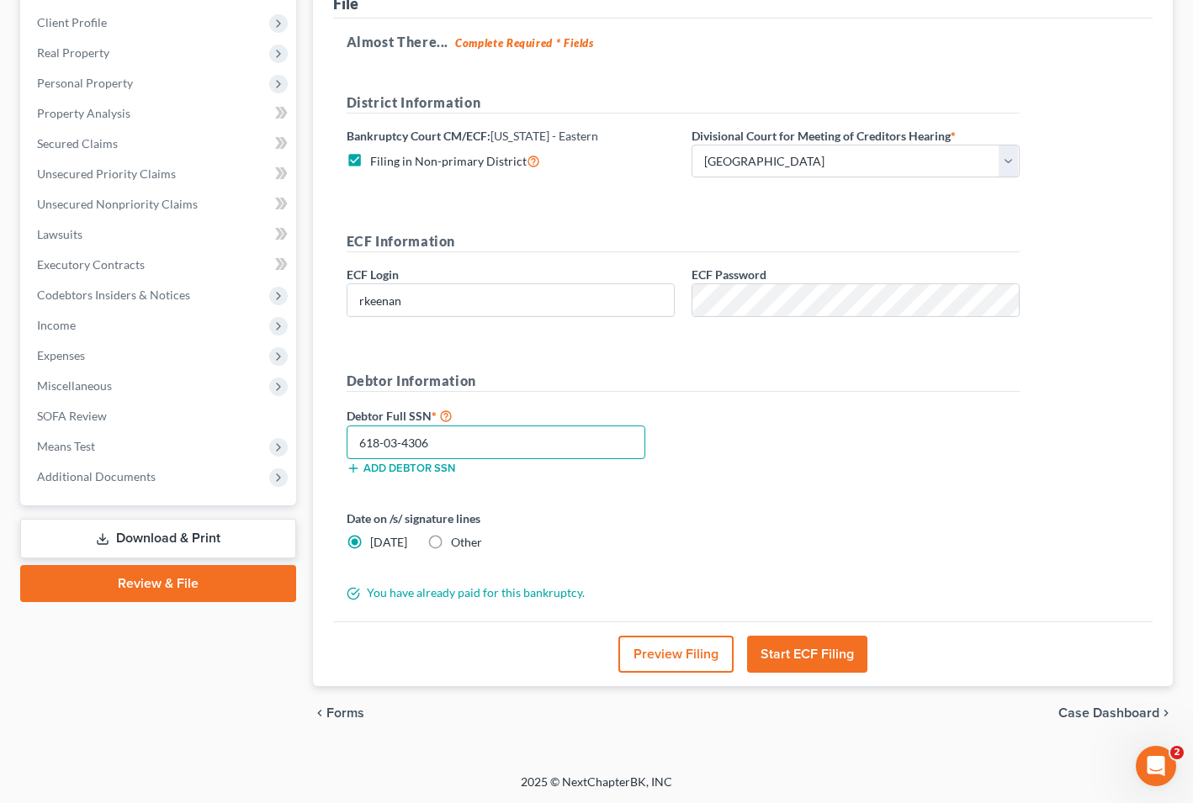
type input "618-03-4306"
click at [845, 658] on button "Start ECF Filing" at bounding box center [807, 654] width 120 height 37
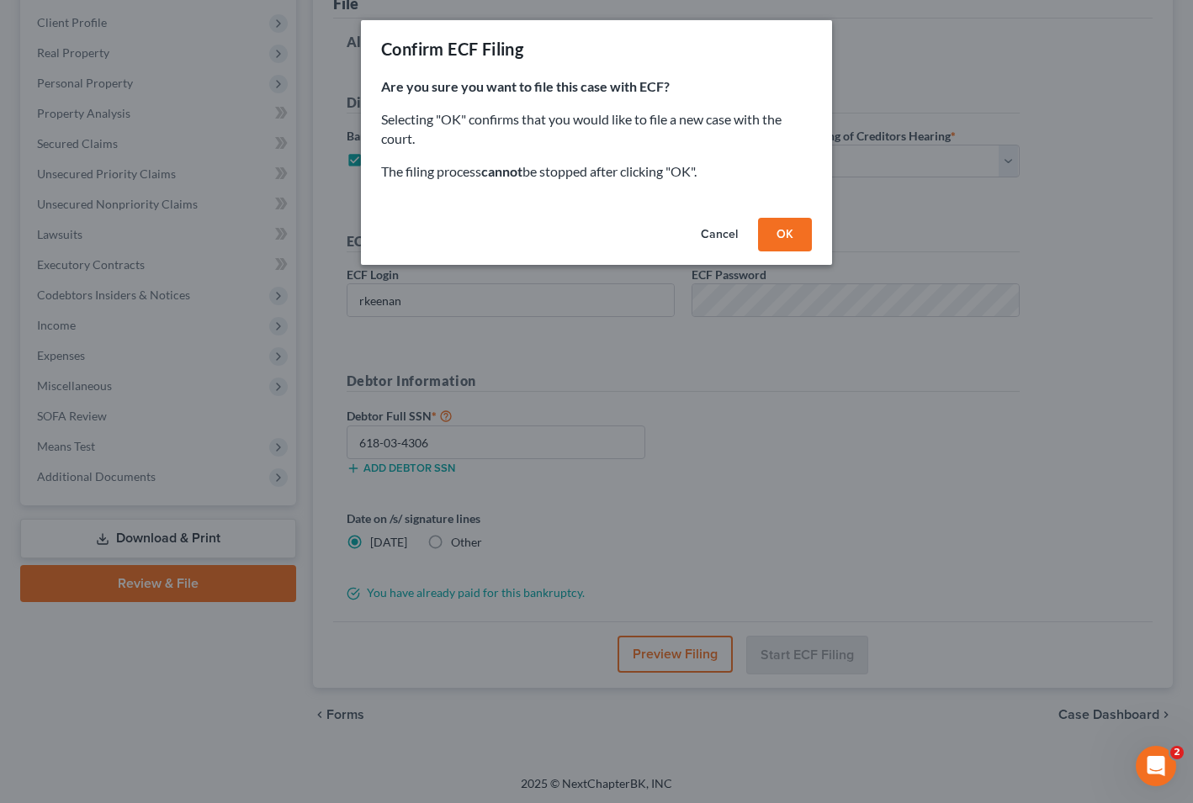
click at [791, 232] on button "OK" at bounding box center [785, 235] width 54 height 34
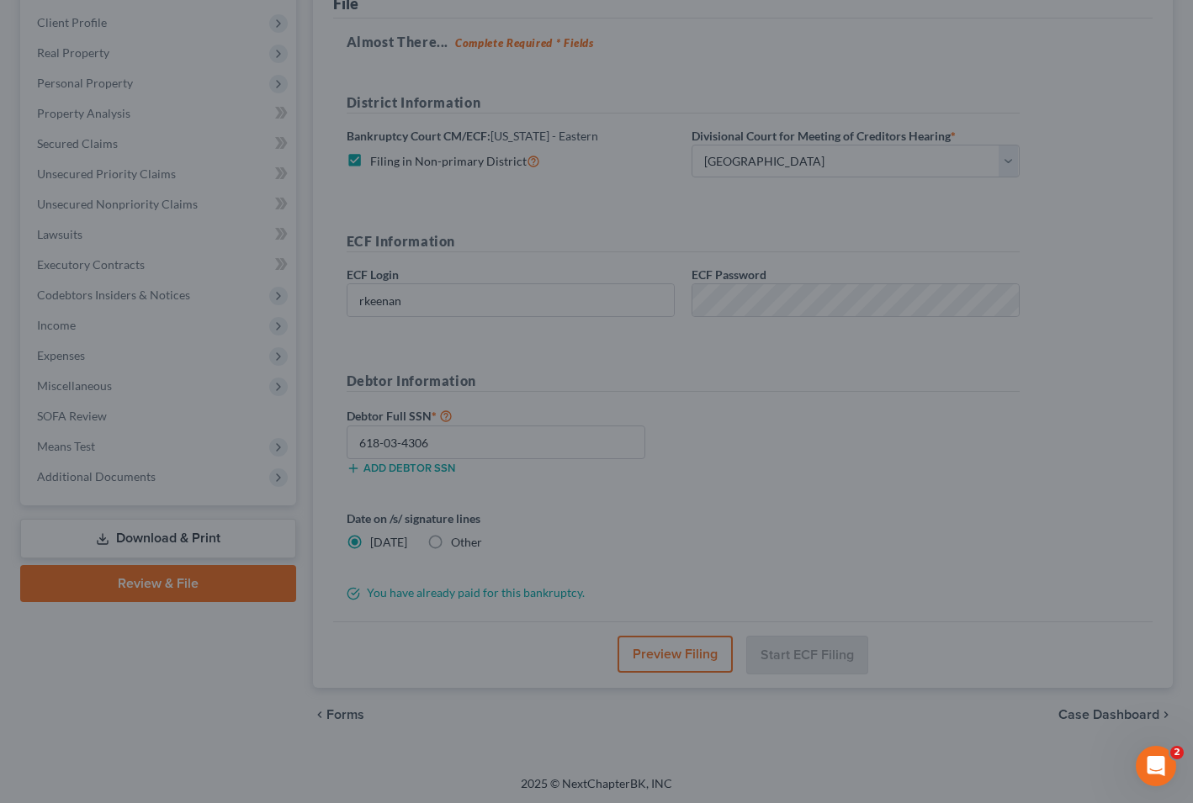
scroll to position [89, 0]
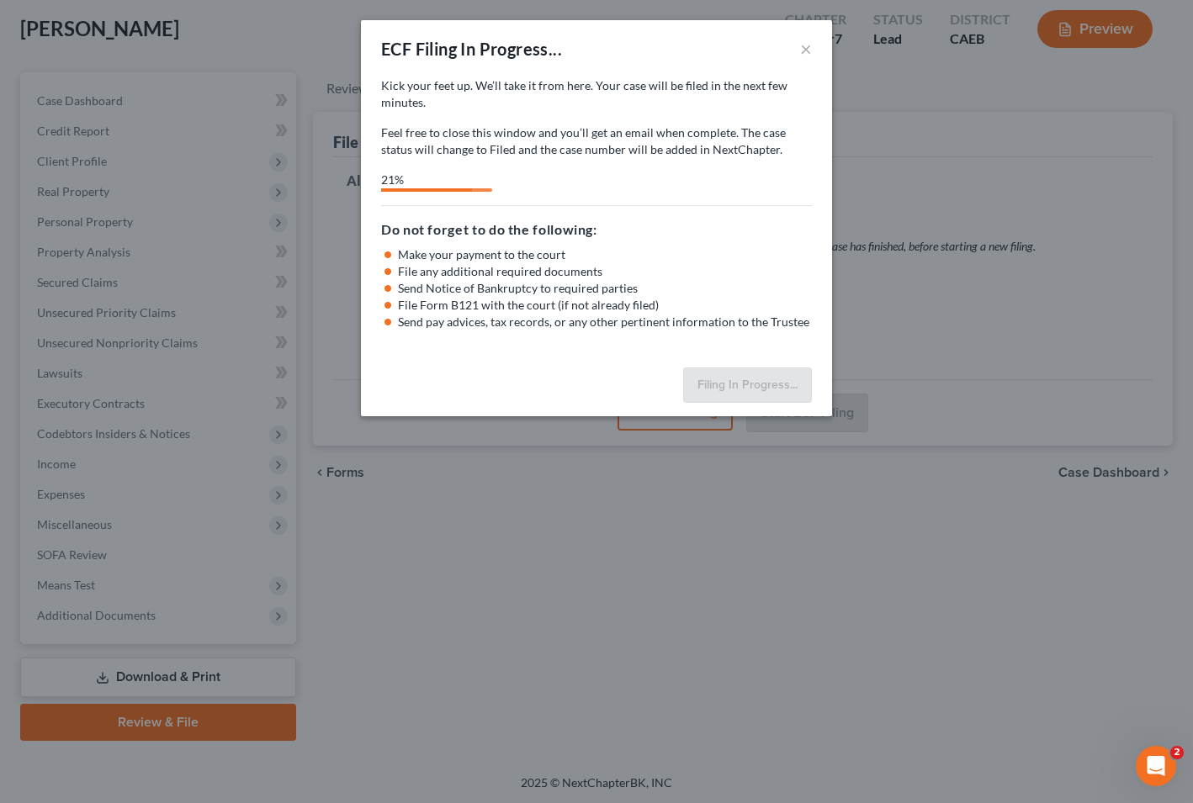
select select "2"
